Goal: Obtain resource: Obtain resource

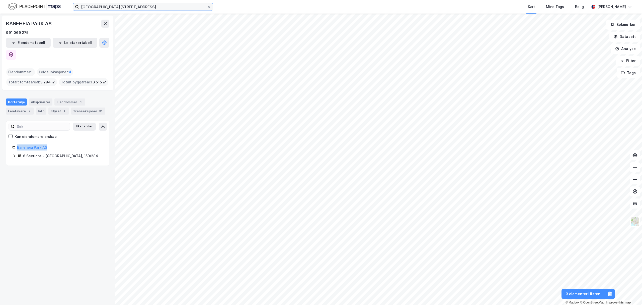
click at [149, 5] on input "[GEOGRAPHIC_DATA][STREET_ADDRESS]" at bounding box center [143, 7] width 128 height 8
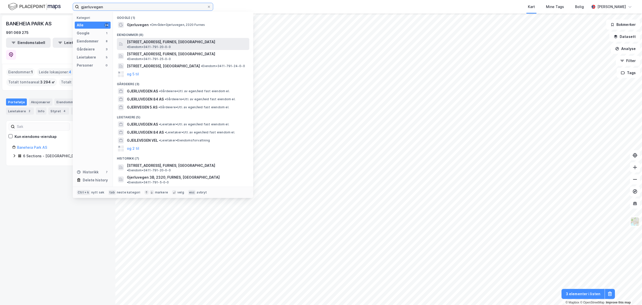
type input "gjerluvegen"
click at [148, 41] on span "[STREET_ADDRESS], FURNES, [GEOGRAPHIC_DATA]" at bounding box center [171, 42] width 88 height 6
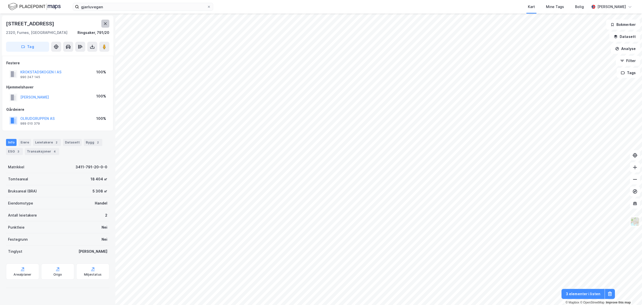
click at [106, 22] on icon at bounding box center [105, 24] width 4 height 4
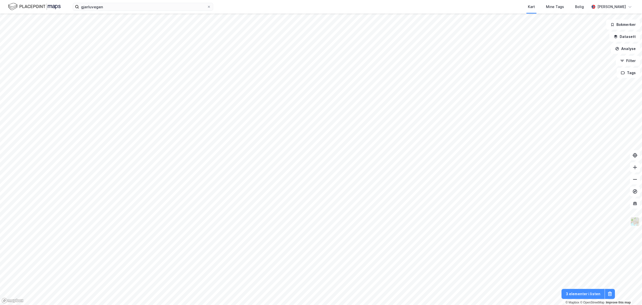
click at [637, 224] on img at bounding box center [636, 222] width 10 height 10
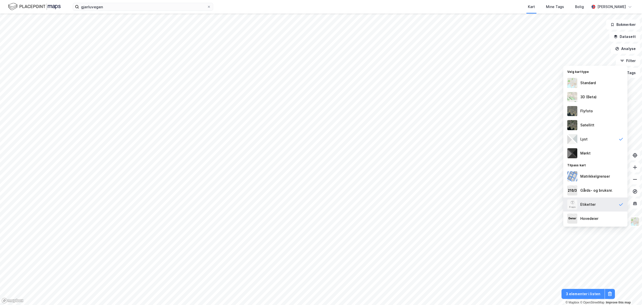
click at [597, 204] on div "Etiketter" at bounding box center [596, 204] width 64 height 14
click at [600, 204] on div "Etiketter" at bounding box center [596, 204] width 64 height 14
click at [571, 204] on img at bounding box center [573, 204] width 10 height 10
click at [591, 98] on div "3D (Beta)" at bounding box center [589, 97] width 16 height 6
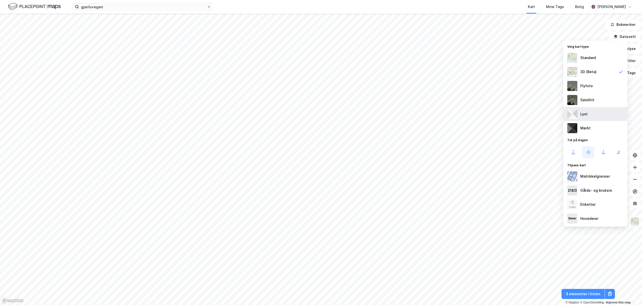
click at [601, 112] on div "Lyst" at bounding box center [596, 114] width 64 height 14
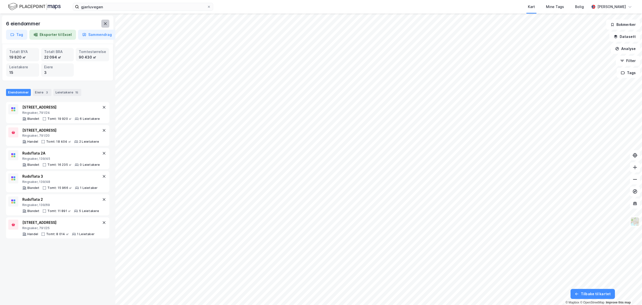
click at [107, 21] on button at bounding box center [105, 24] width 8 height 8
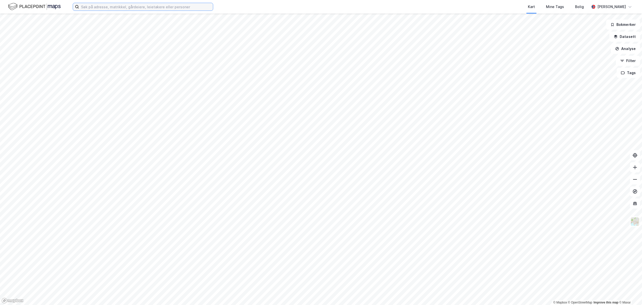
click at [139, 5] on input at bounding box center [146, 7] width 134 height 8
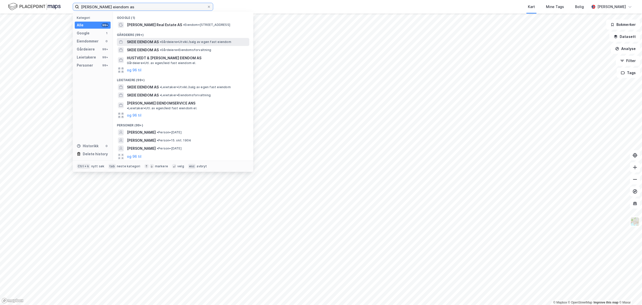
type input "skeie eiendom as"
click at [148, 40] on span "SKEIE EIENDOM AS" at bounding box center [143, 42] width 32 height 6
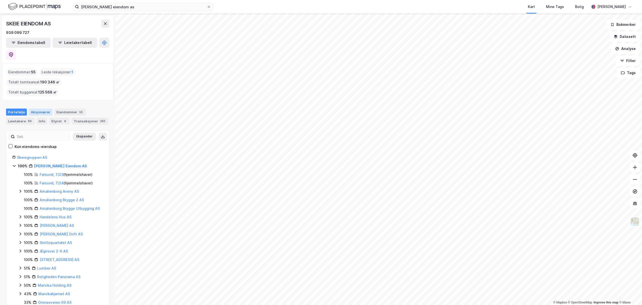
click at [38, 108] on div "Aksjonærer" at bounding box center [41, 111] width 24 height 7
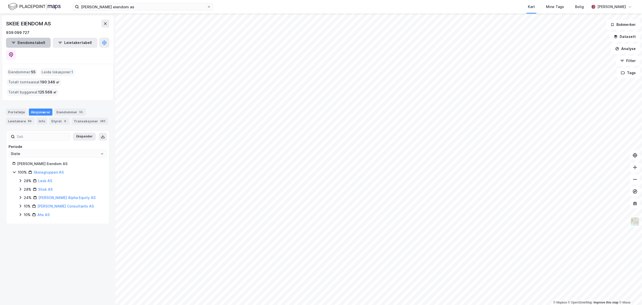
click at [24, 41] on button "Eiendomstabell" at bounding box center [28, 43] width 45 height 10
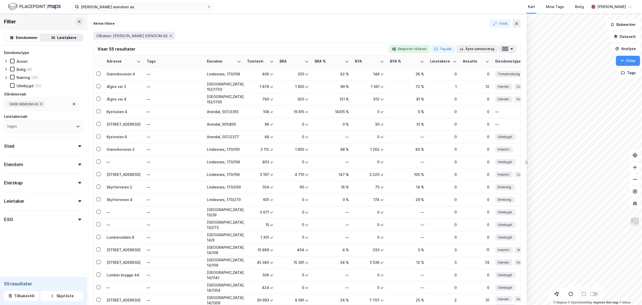
click at [412, 49] on button "Eksporter til Excel" at bounding box center [409, 49] width 41 height 8
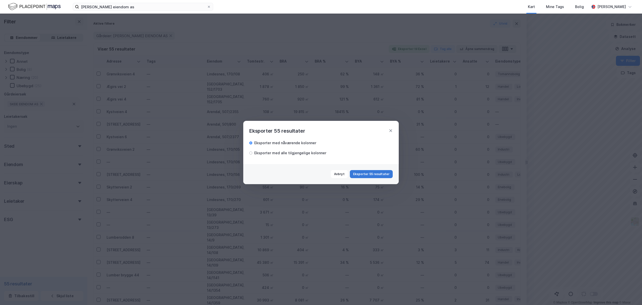
click at [373, 175] on button "Eksporter 55 resultater" at bounding box center [371, 174] width 43 height 8
